Goal: Find specific page/section: Find specific page/section

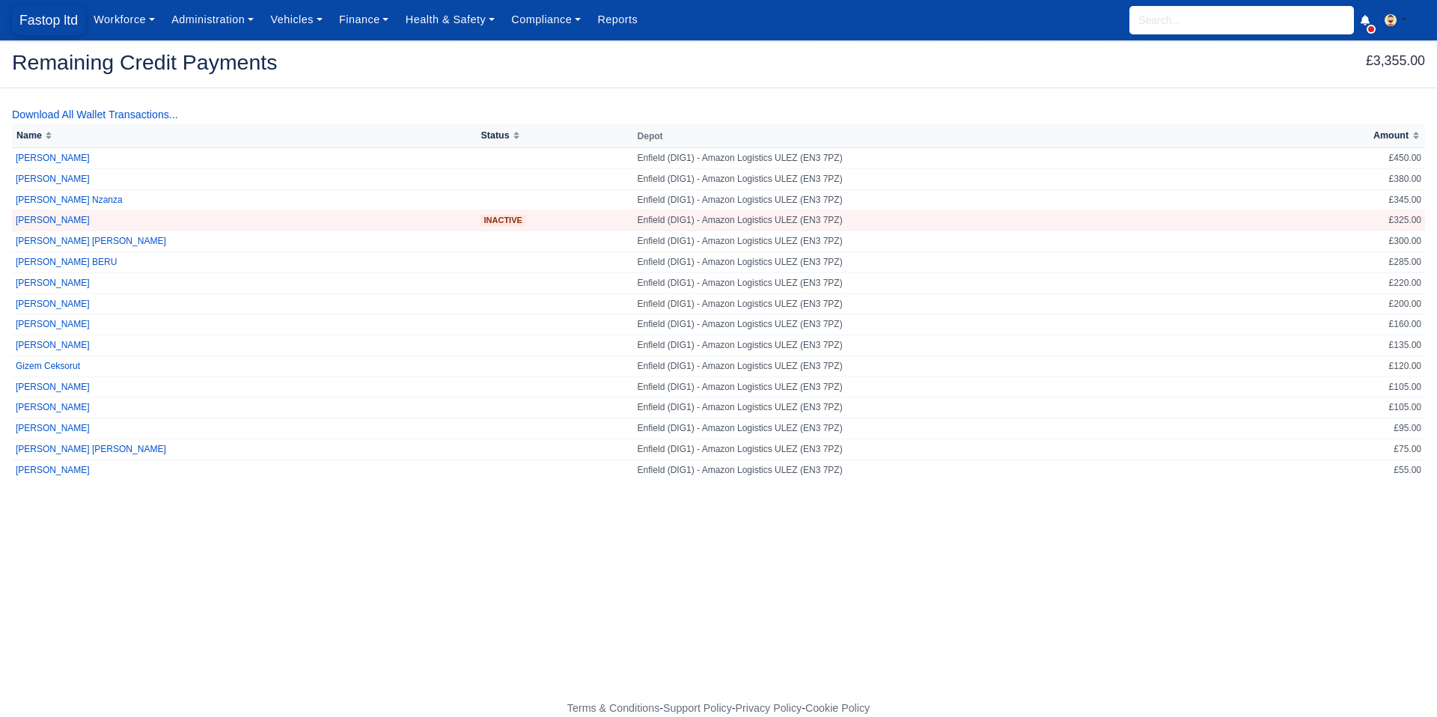
click at [55, 27] on span "Fastop ltd" at bounding box center [48, 20] width 73 height 30
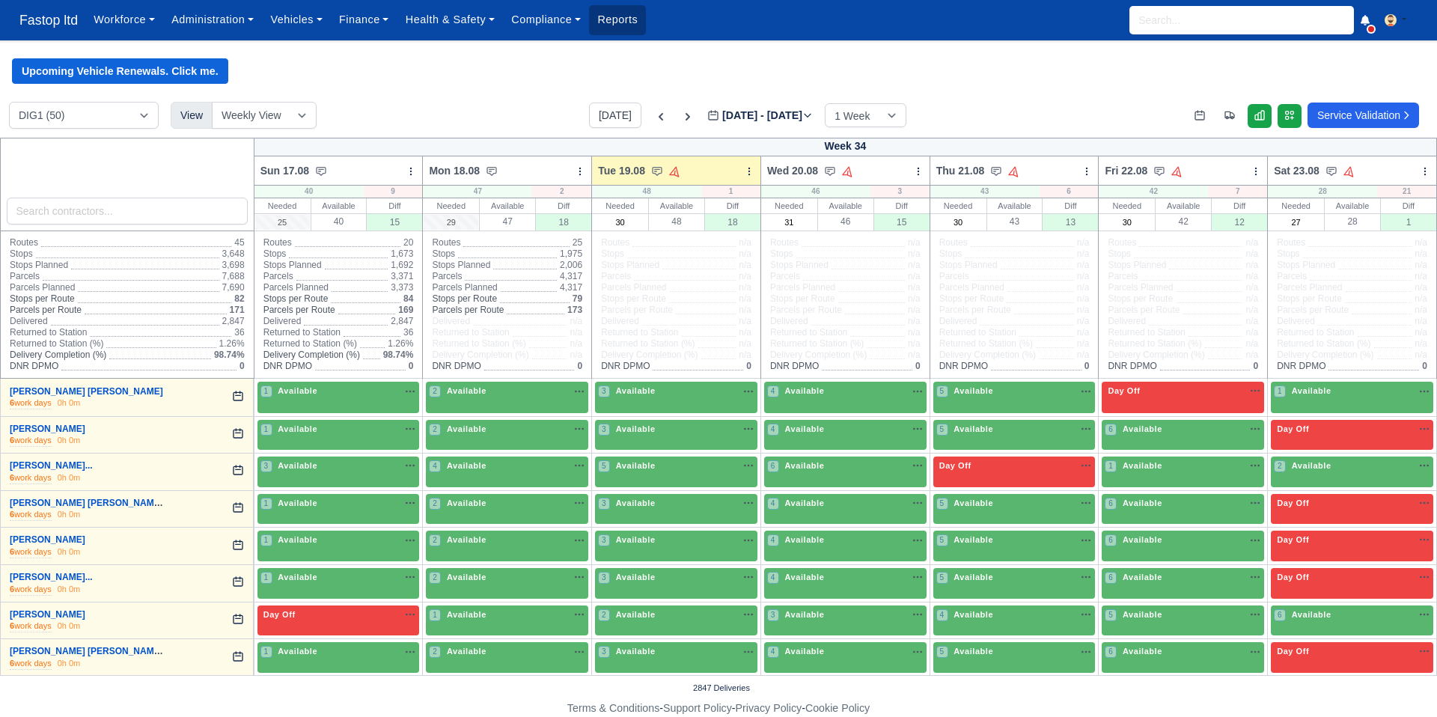
click at [624, 16] on link "Reports" at bounding box center [617, 19] width 57 height 29
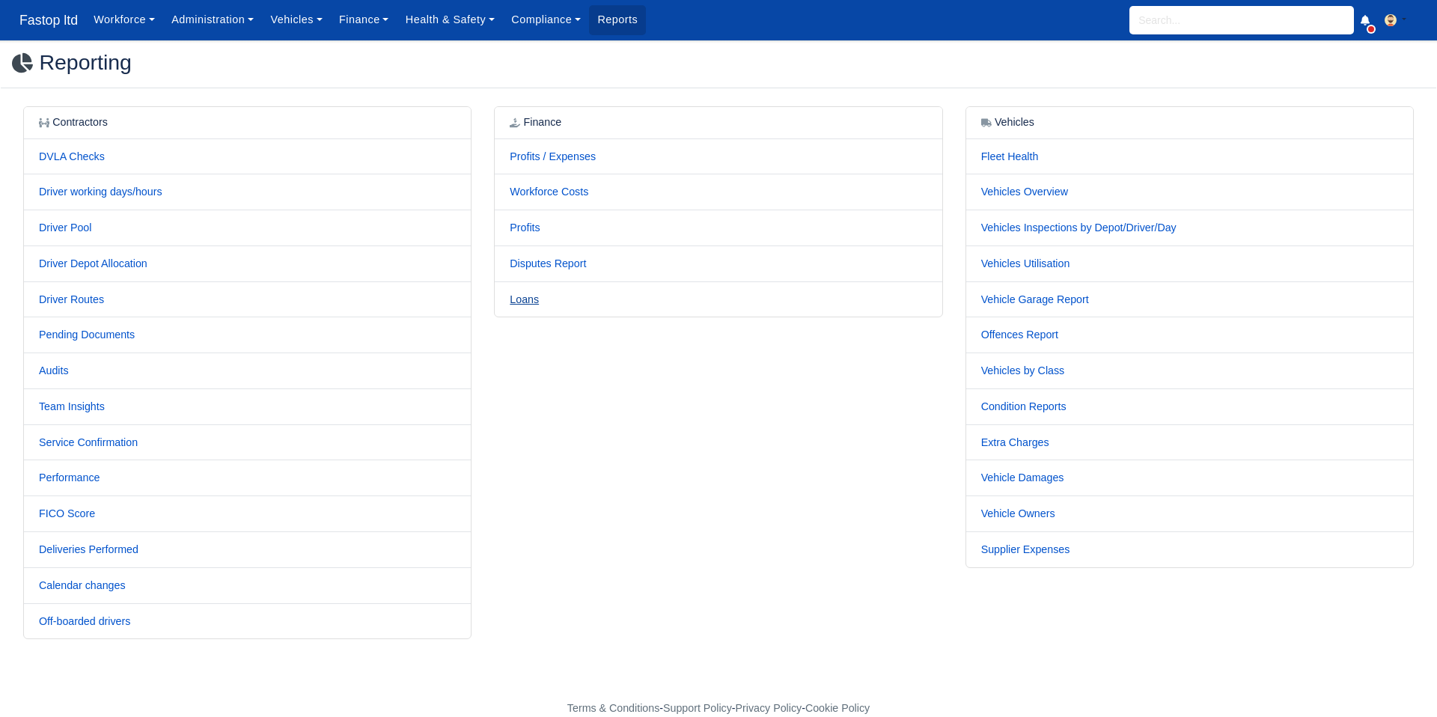
click at [528, 298] on link "Loans" at bounding box center [524, 299] width 29 height 12
